Goal: Task Accomplishment & Management: Use online tool/utility

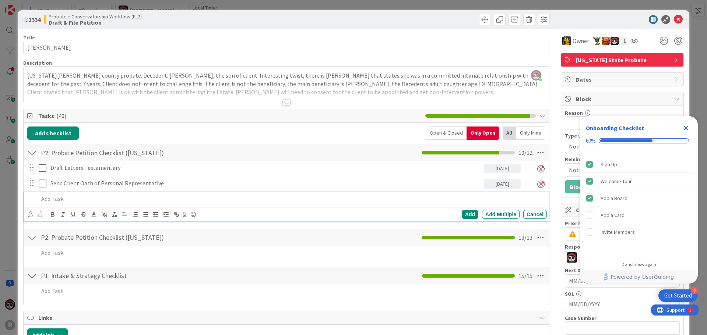
click at [50, 201] on p at bounding box center [291, 199] width 505 height 8
click at [29, 214] on icon at bounding box center [30, 215] width 5 height 6
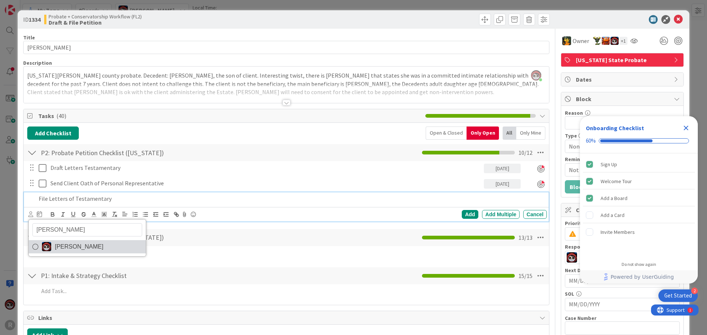
click at [57, 250] on span "[PERSON_NAME]" at bounding box center [79, 247] width 49 height 11
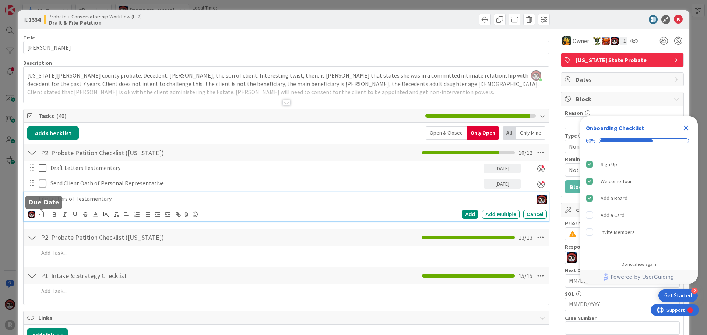
click at [41, 214] on icon at bounding box center [41, 214] width 5 height 6
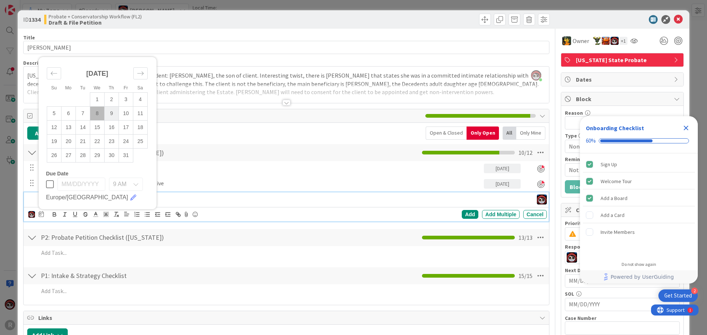
click at [115, 115] on td "9" at bounding box center [112, 113] width 14 height 14
type input "[DATE]"
click at [462, 216] on div "Add" at bounding box center [470, 214] width 17 height 9
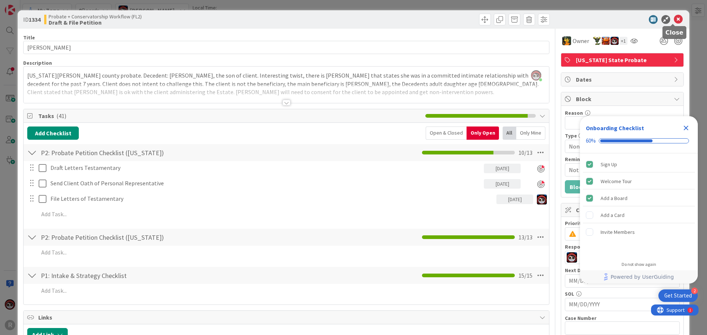
click at [674, 18] on icon at bounding box center [678, 19] width 9 height 9
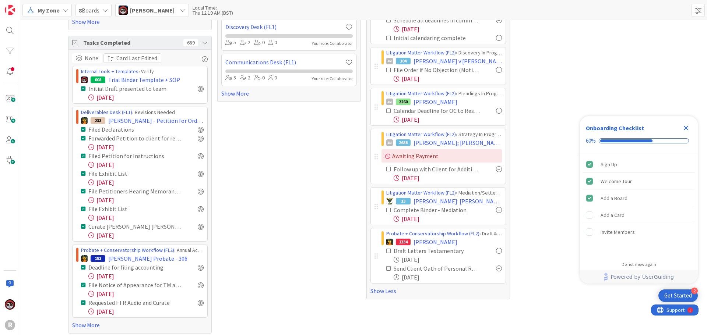
scroll to position [156, 0]
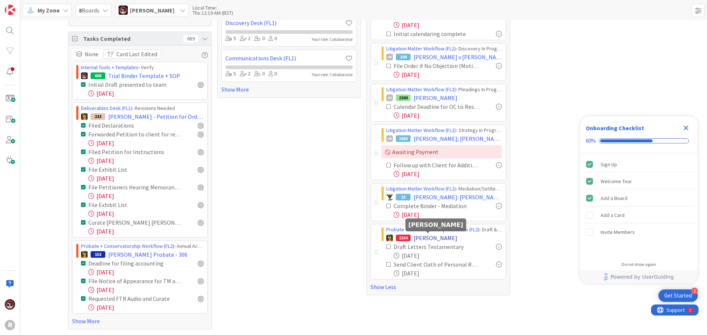
click at [421, 237] on span "[PERSON_NAME]" at bounding box center [436, 238] width 44 height 9
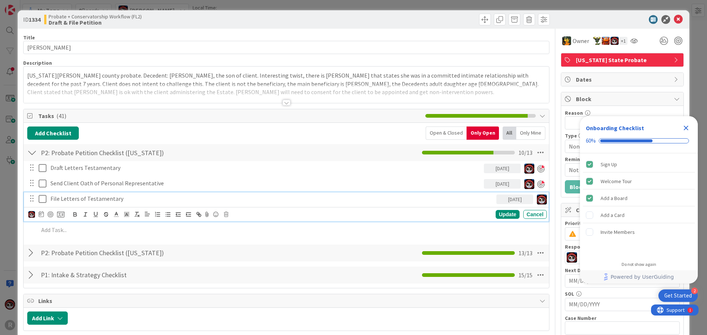
click at [73, 199] on p "File Letters of Testamentary" at bounding box center [271, 199] width 443 height 8
click at [49, 216] on div at bounding box center [51, 215] width 6 height 6
click at [496, 217] on div "Update" at bounding box center [508, 215] width 24 height 9
click at [63, 202] on p "File Letters of Testamentary" at bounding box center [265, 199] width 430 height 8
click at [29, 215] on icon at bounding box center [30, 215] width 5 height 6
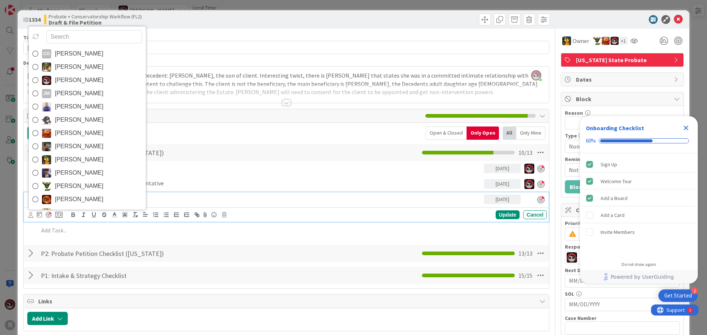
click at [59, 84] on span "[PERSON_NAME]" at bounding box center [79, 80] width 49 height 11
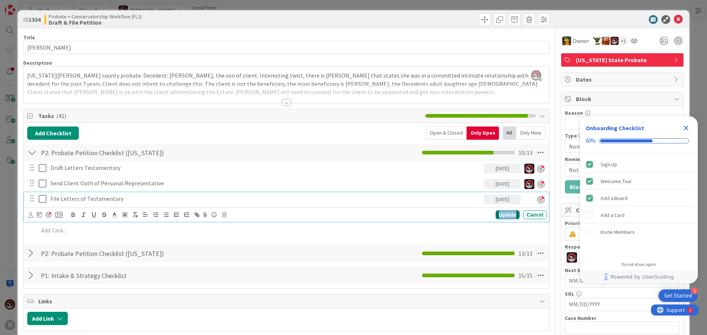
click at [498, 216] on div "Update" at bounding box center [508, 215] width 24 height 9
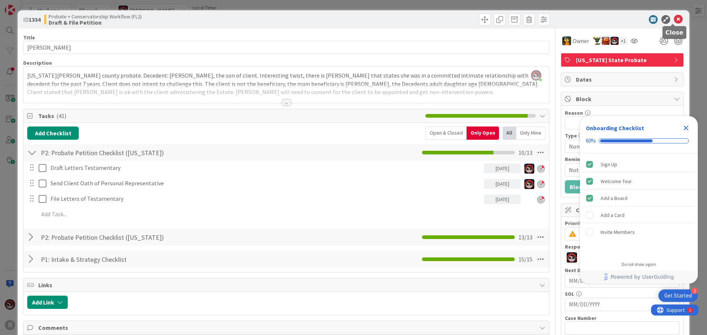
click at [674, 16] on icon at bounding box center [678, 19] width 9 height 9
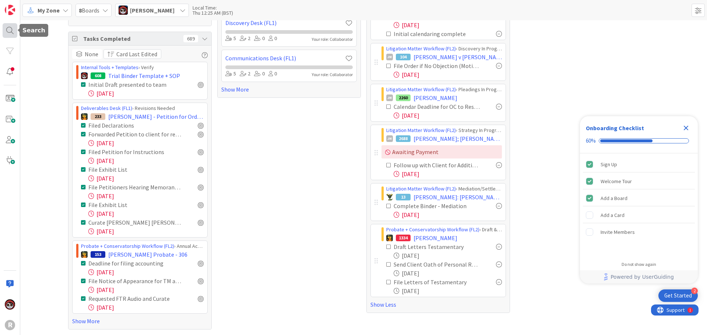
click at [17, 30] on div at bounding box center [10, 30] width 15 height 15
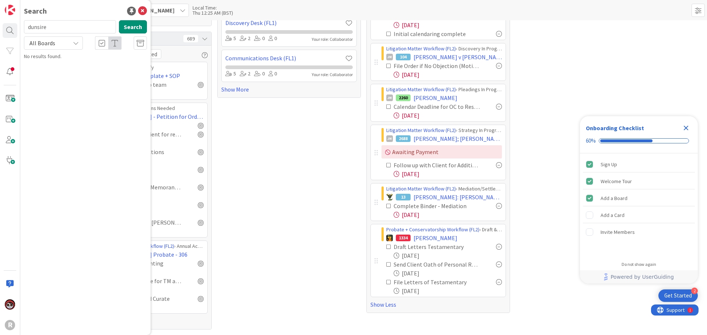
drag, startPoint x: 54, startPoint y: 27, endPoint x: 0, endPoint y: 23, distance: 54.3
click at [0, 23] on html "2 Get Started Onboarding Checklist 60% Sign Up Welcome Tour Add a Board Add a C…" at bounding box center [353, 167] width 707 height 335
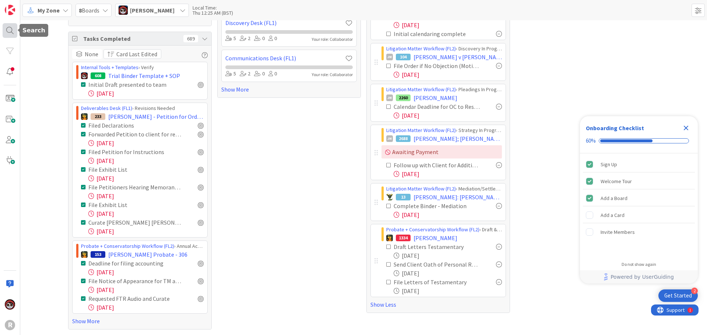
click at [13, 30] on div at bounding box center [10, 30] width 15 height 15
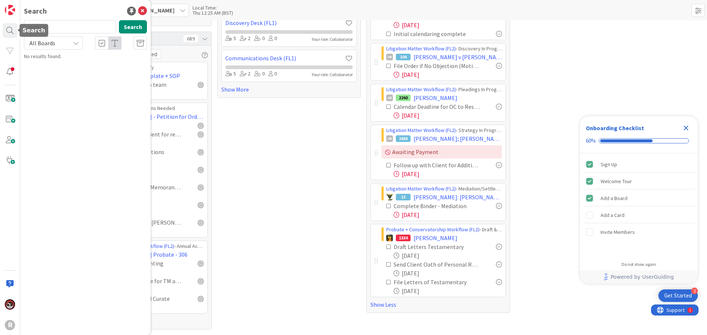
drag, startPoint x: 64, startPoint y: 28, endPoint x: -44, endPoint y: 24, distance: 108.3
click at [0, 24] on html "2 Get Started Onboarding Checklist 60% Sign Up Welcome Tour Add a Board Add a C…" at bounding box center [353, 167] width 707 height 335
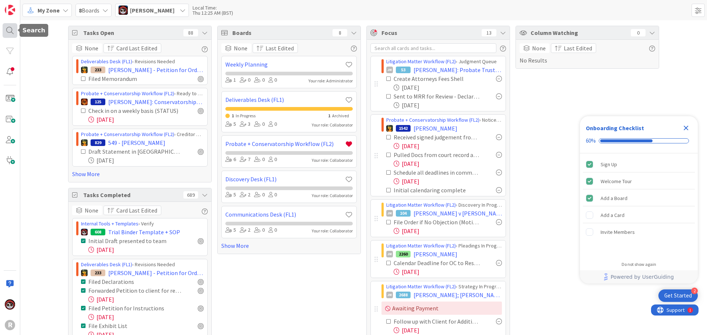
click at [11, 29] on div at bounding box center [10, 30] width 15 height 15
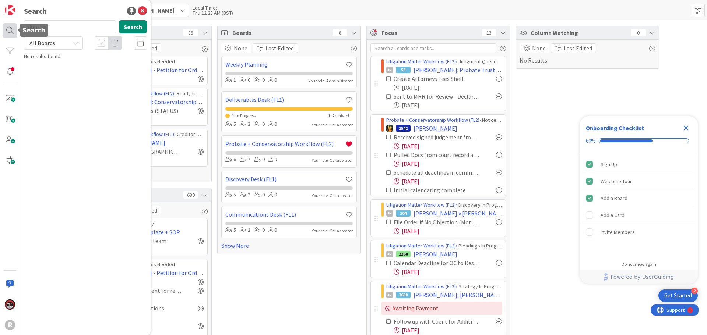
drag, startPoint x: 51, startPoint y: 25, endPoint x: 4, endPoint y: 25, distance: 46.8
click at [4, 25] on div "R Search dunsire Search All Boards No results found." at bounding box center [10, 167] width 20 height 335
type input "love"
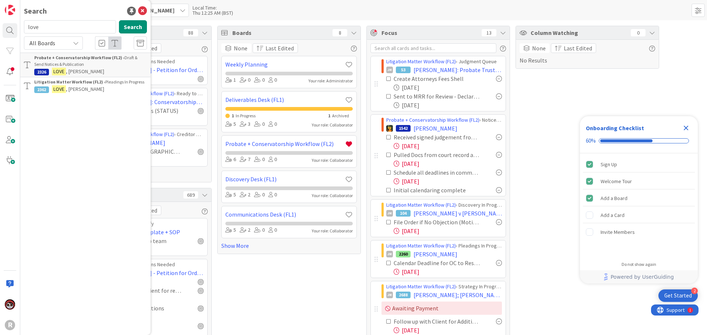
click at [96, 85] on div "Litigation Matter Workflow (FL2) › Pleadings In Progress" at bounding box center [90, 82] width 113 height 7
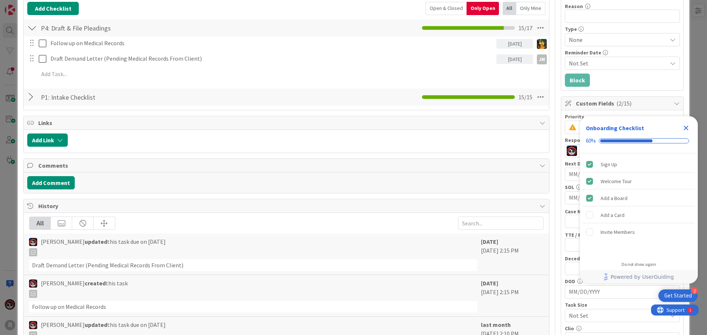
scroll to position [110, 0]
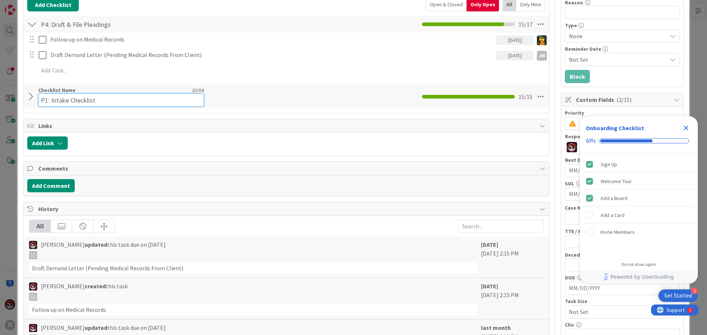
click at [54, 96] on input "P1: Intake Checklist" at bounding box center [121, 100] width 166 height 13
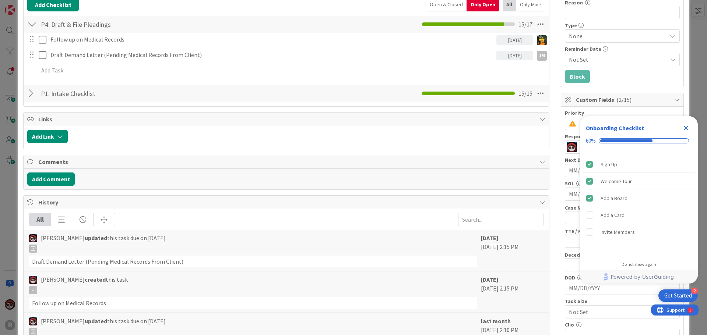
click at [31, 99] on div at bounding box center [32, 93] width 10 height 13
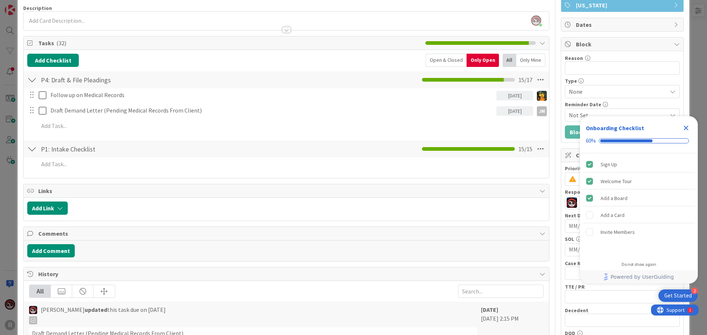
scroll to position [0, 0]
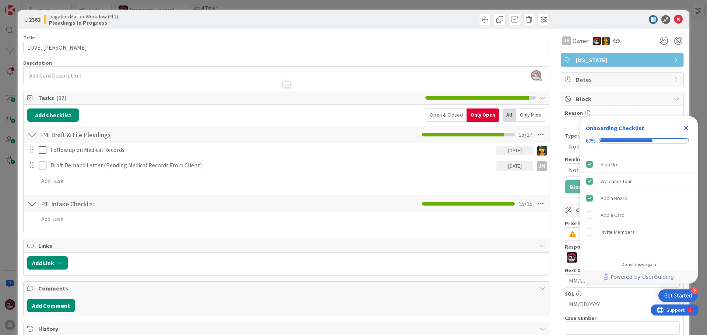
click at [451, 116] on div "Open & Closed" at bounding box center [446, 115] width 41 height 13
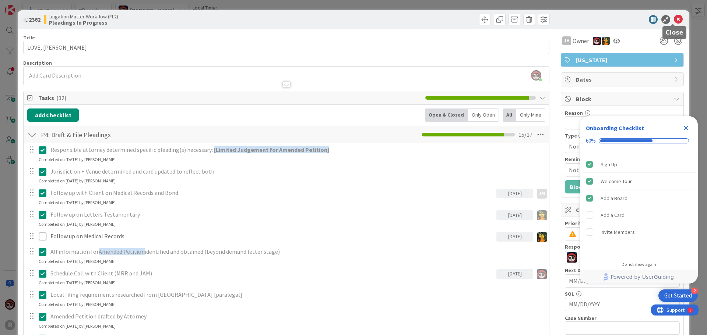
click at [674, 18] on icon at bounding box center [678, 19] width 9 height 9
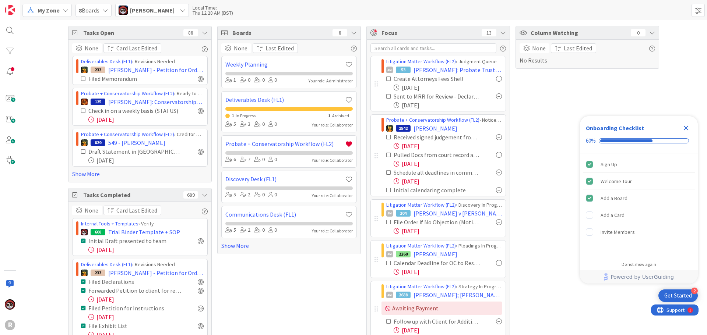
click at [202, 33] on icon at bounding box center [205, 33] width 6 height 6
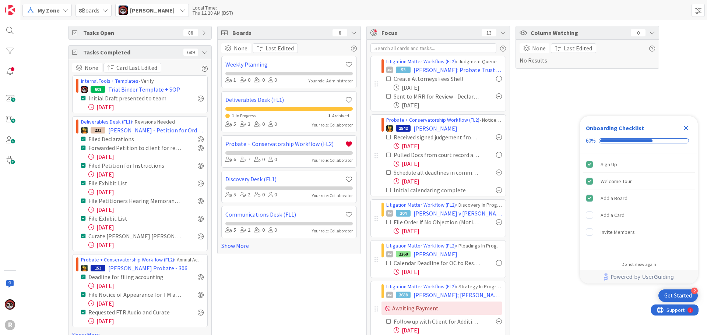
click at [202, 33] on icon at bounding box center [205, 33] width 6 height 6
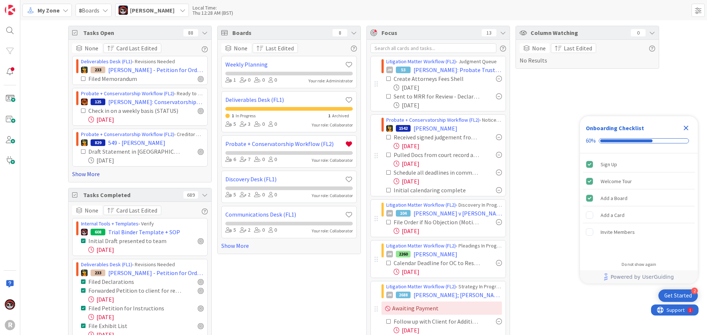
click at [86, 175] on link "Show More" at bounding box center [140, 174] width 136 height 9
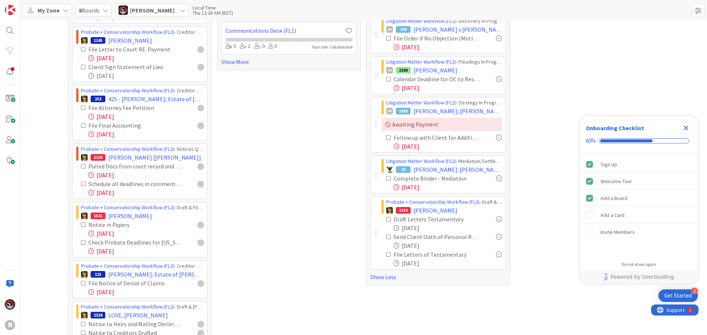
scroll to position [221, 0]
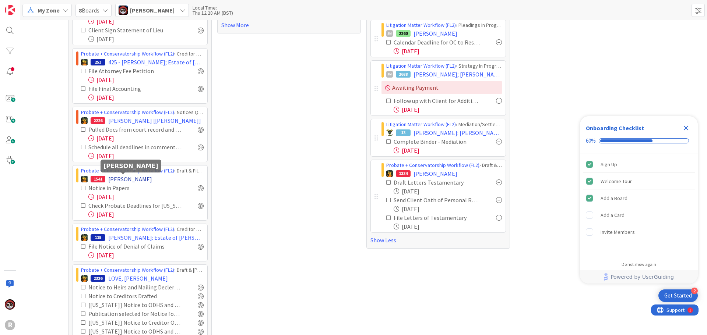
click at [110, 179] on span "[PERSON_NAME]" at bounding box center [130, 179] width 44 height 9
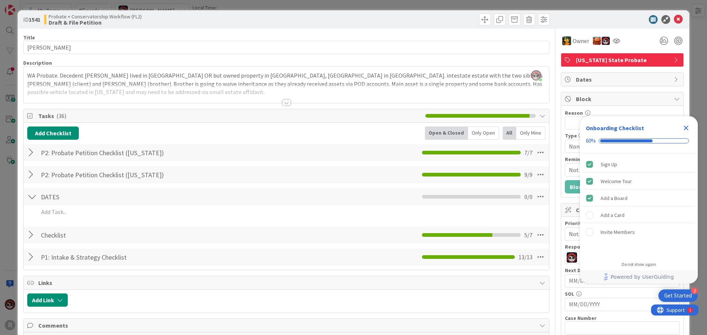
drag, startPoint x: 29, startPoint y: 155, endPoint x: 29, endPoint y: 160, distance: 4.5
click at [29, 155] on div at bounding box center [32, 152] width 10 height 13
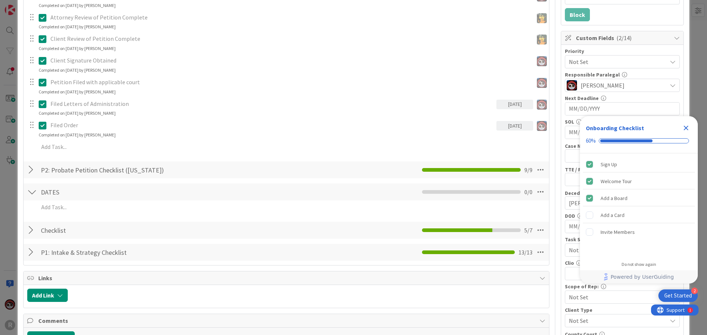
scroll to position [184, 0]
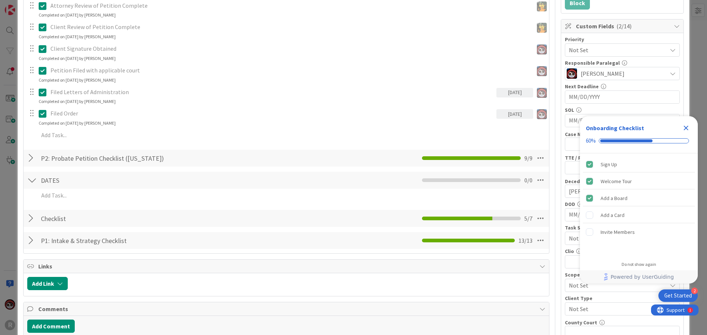
click at [32, 162] on div at bounding box center [32, 158] width 10 height 13
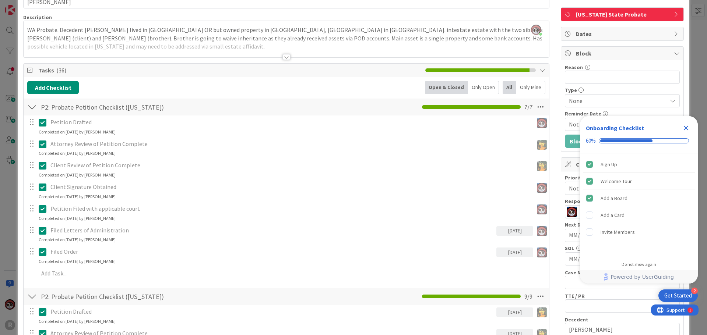
scroll to position [37, 0]
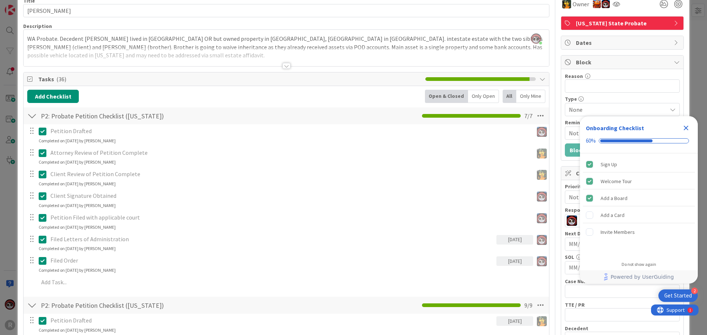
click at [481, 96] on div "Only Open" at bounding box center [483, 96] width 31 height 13
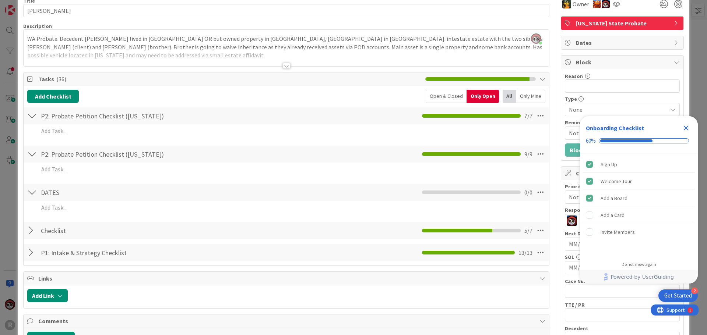
click at [32, 227] on div at bounding box center [32, 230] width 10 height 13
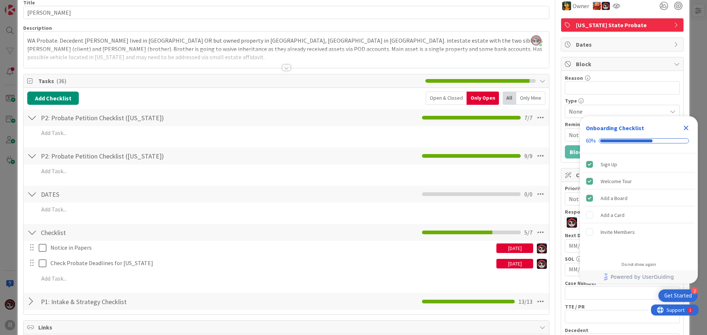
scroll to position [0, 0]
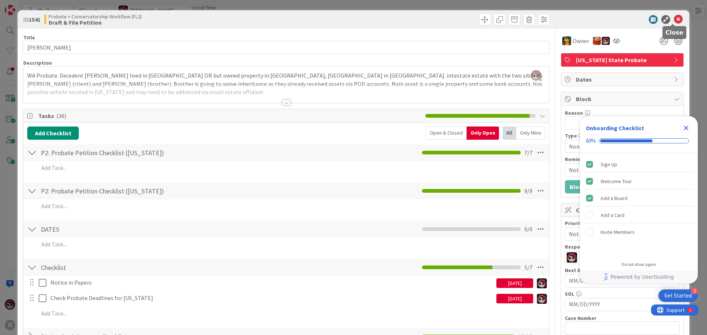
click at [675, 18] on icon at bounding box center [678, 19] width 9 height 9
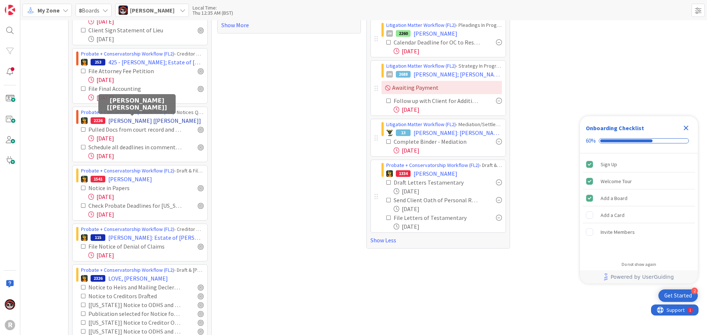
click at [122, 119] on span "[PERSON_NAME] [[PERSON_NAME]]" at bounding box center [154, 120] width 93 height 9
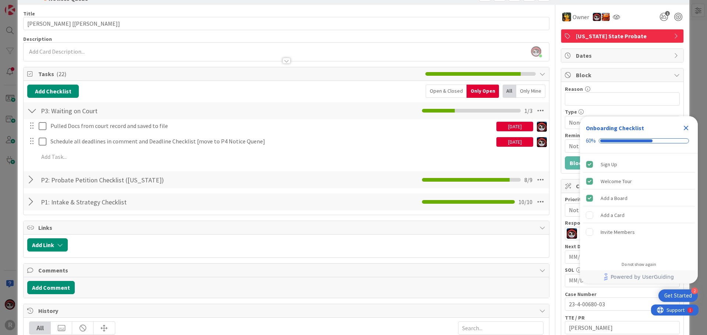
scroll to position [37, 0]
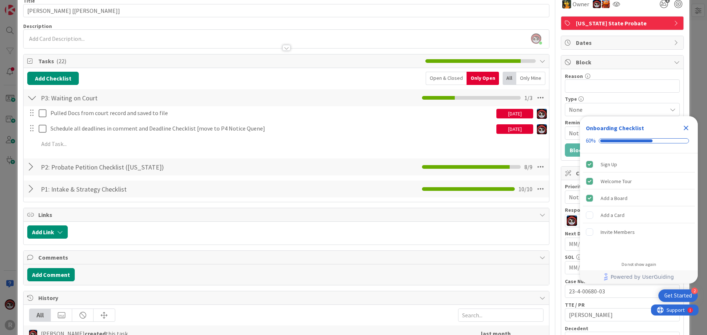
click at [683, 129] on icon "Close Checklist" at bounding box center [686, 128] width 9 height 9
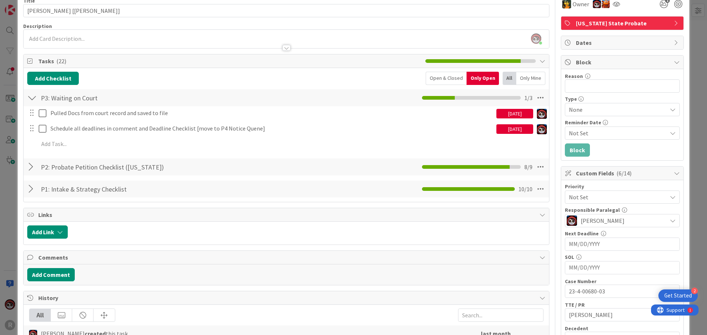
scroll to position [0, 0]
click at [27, 165] on div "P2: Probate Petition Checklist ([US_STATE]) Checklist Name 39 / 64 P2: Probate …" at bounding box center [286, 167] width 525 height 17
